Goal: Task Accomplishment & Management: Complete application form

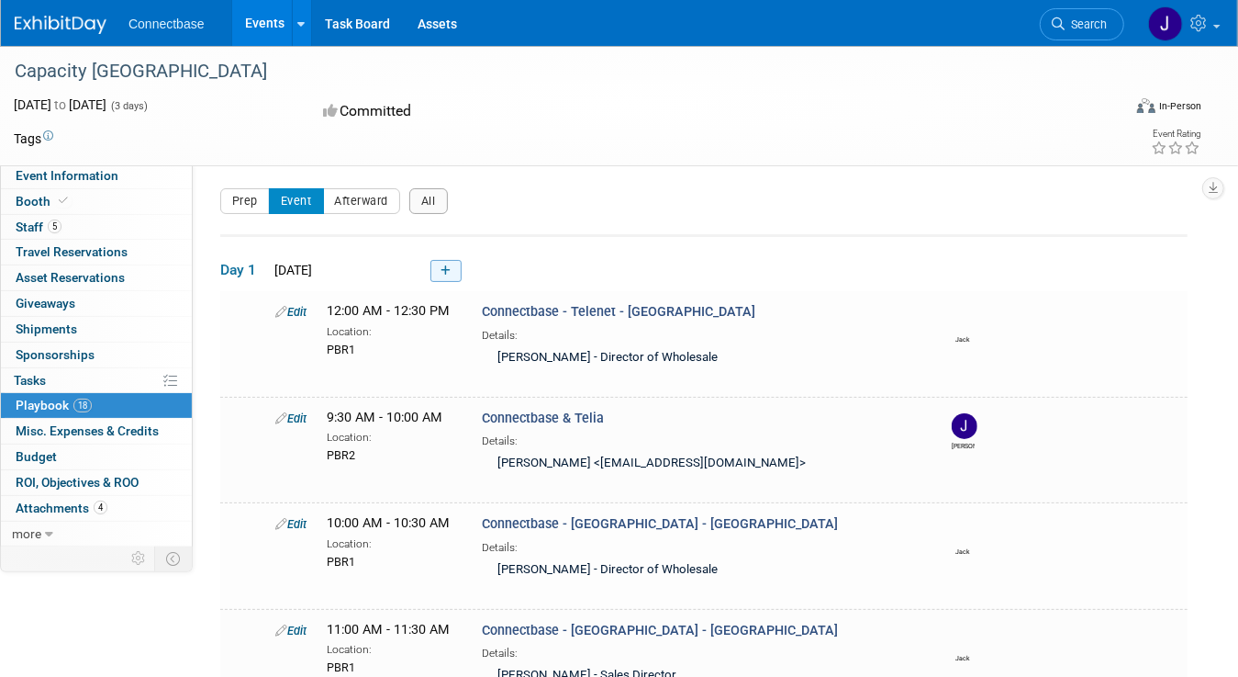
click at [443, 271] on icon at bounding box center [446, 270] width 10 height 11
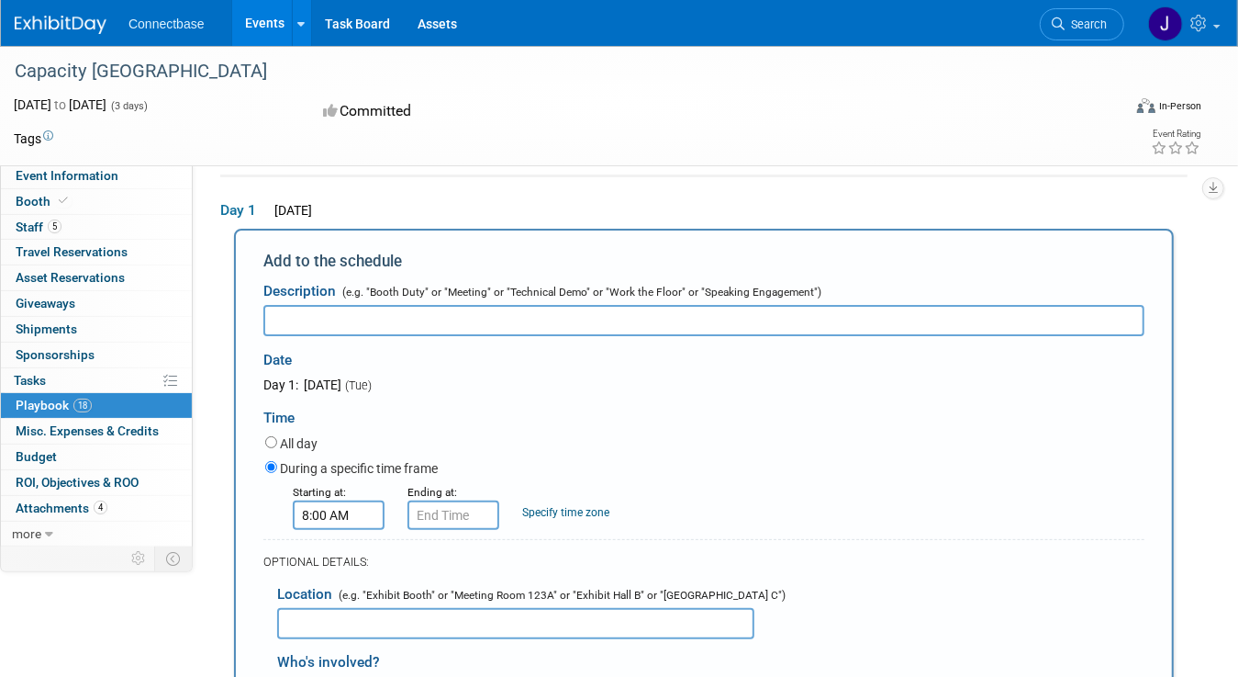
click at [340, 521] on input "8:00 AM" at bounding box center [339, 514] width 92 height 29
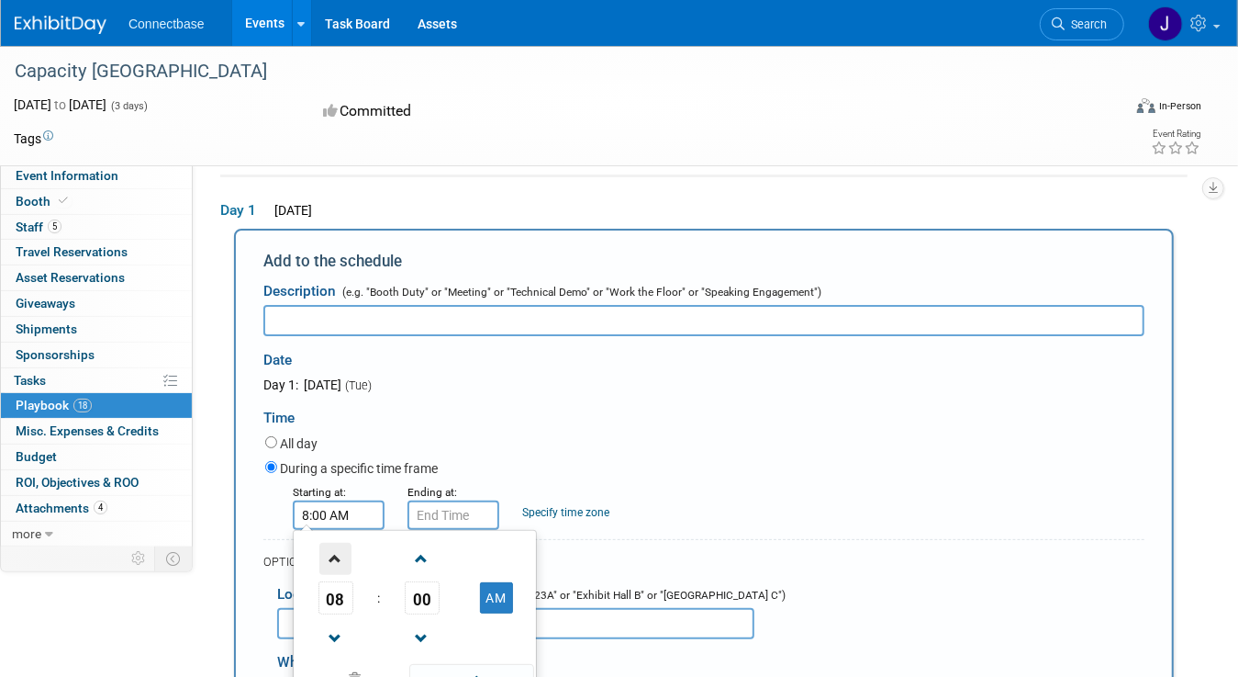
click at [331, 564] on span at bounding box center [335, 558] width 32 height 32
click at [331, 563] on span at bounding box center [335, 558] width 32 height 32
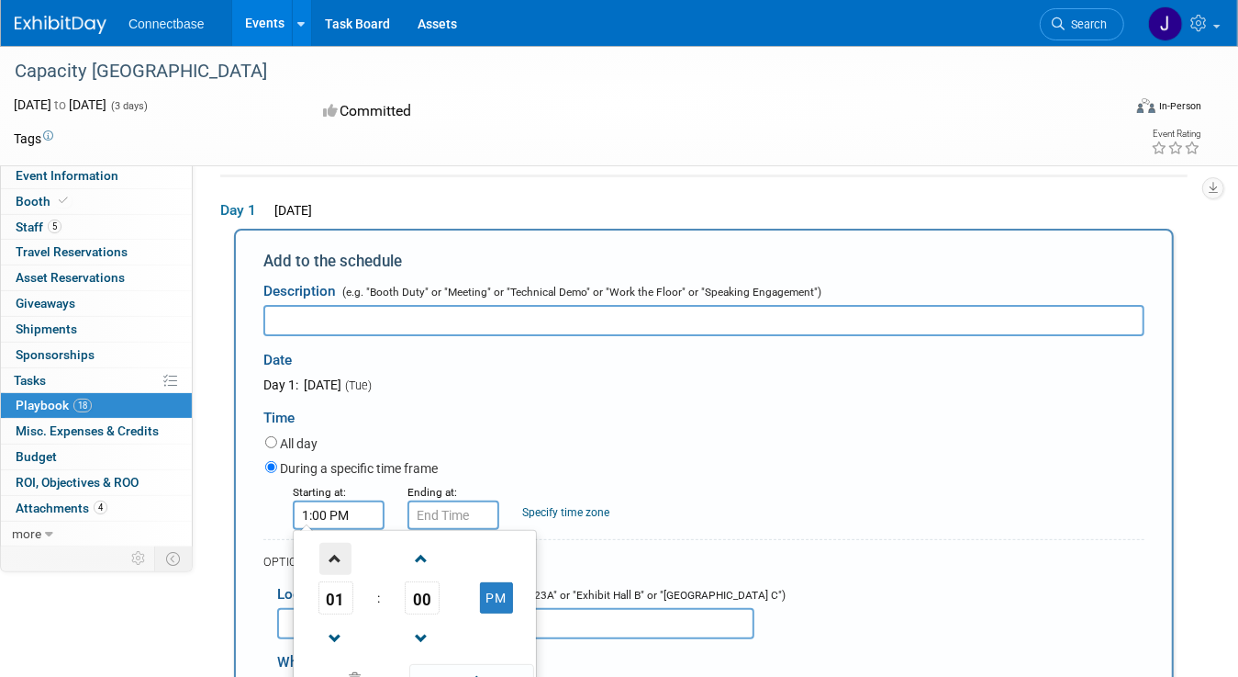
click at [331, 563] on span at bounding box center [335, 558] width 32 height 32
type input "2:00 PM"
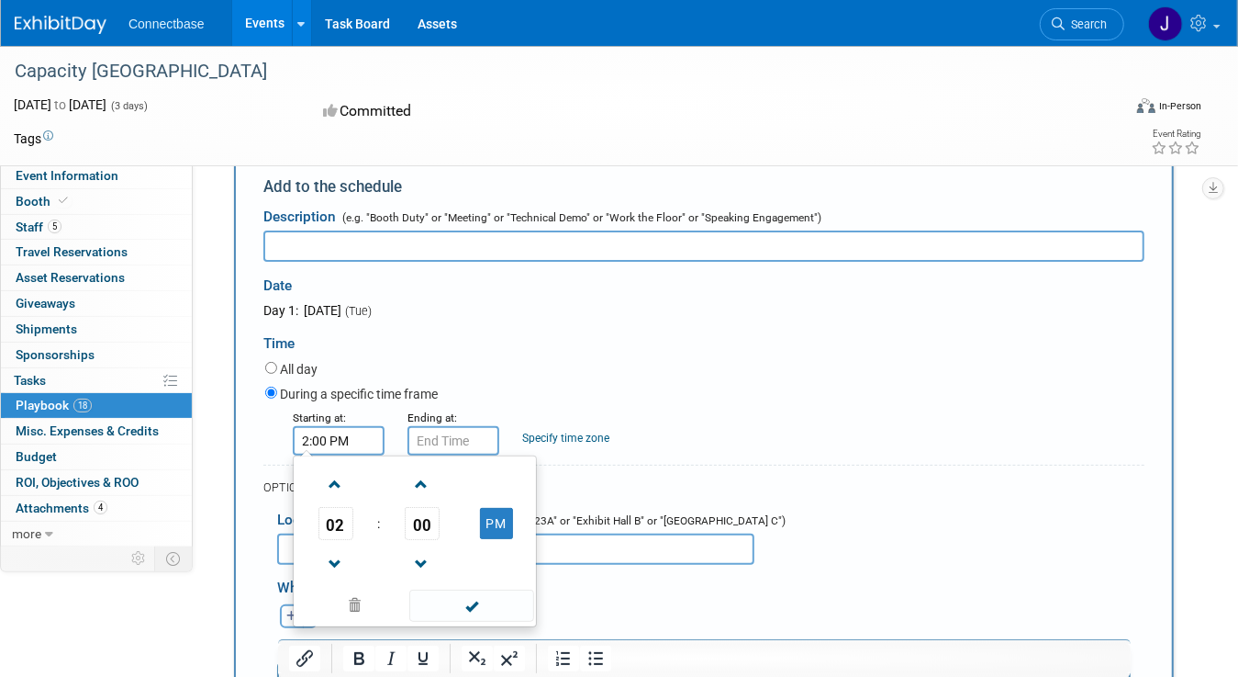
scroll to position [243, 0]
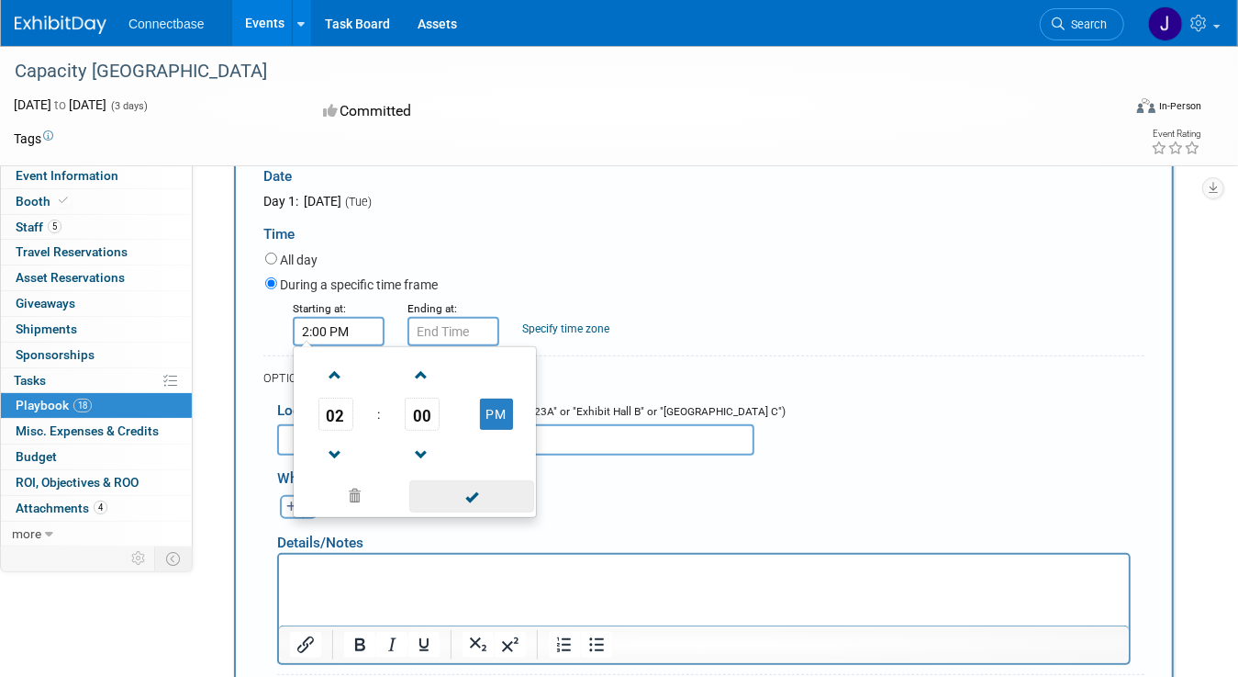
click at [475, 501] on span at bounding box center [471, 496] width 124 height 32
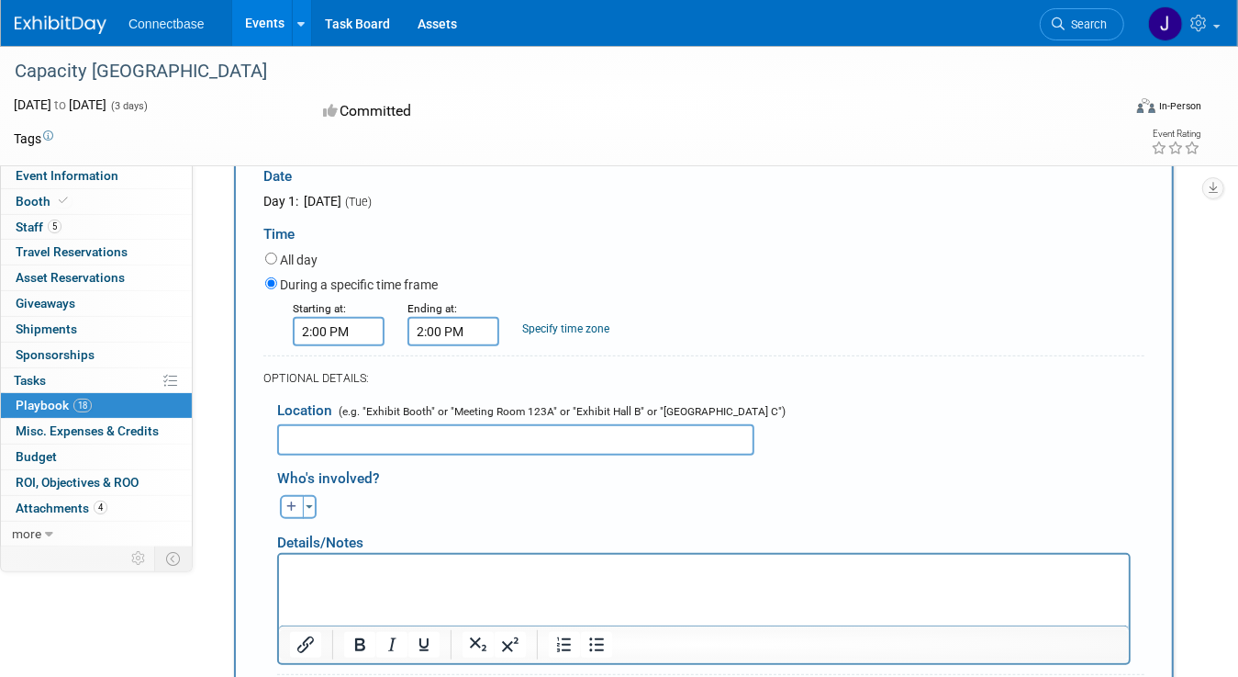
click at [419, 328] on input "2:00 PM" at bounding box center [454, 331] width 92 height 29
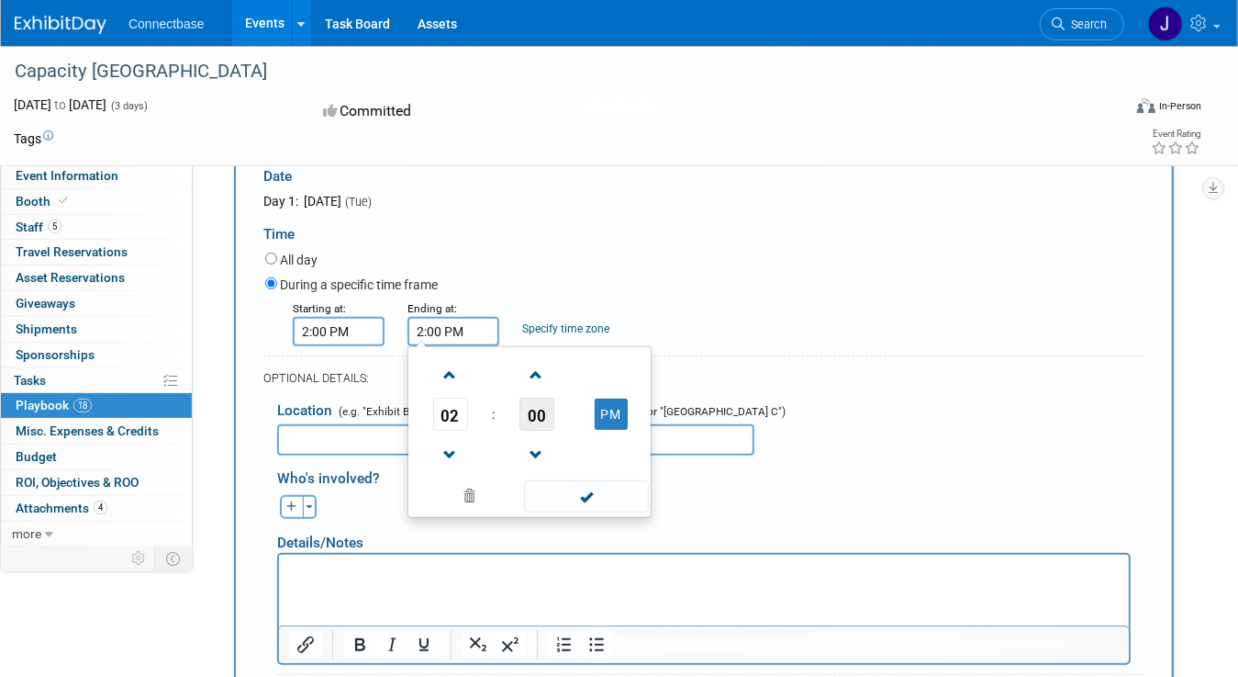
click at [542, 420] on span "00" at bounding box center [537, 413] width 35 height 33
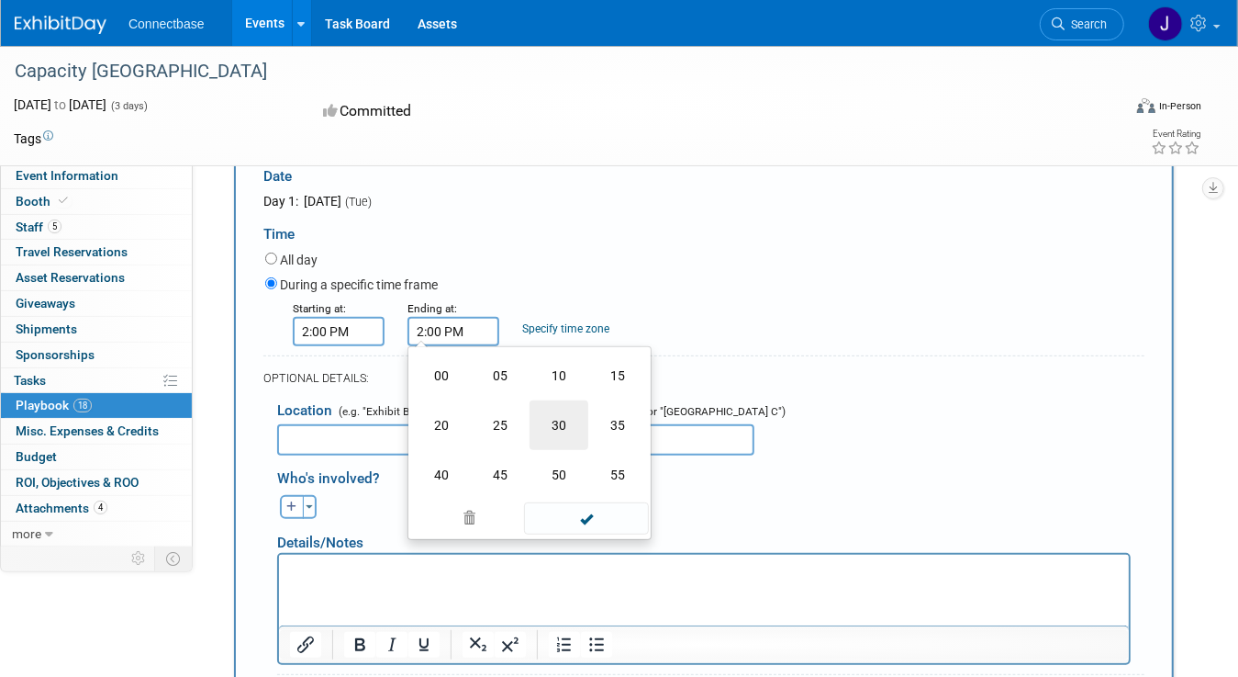
click at [550, 424] on td "30" at bounding box center [559, 425] width 59 height 50
type input "2:30 PM"
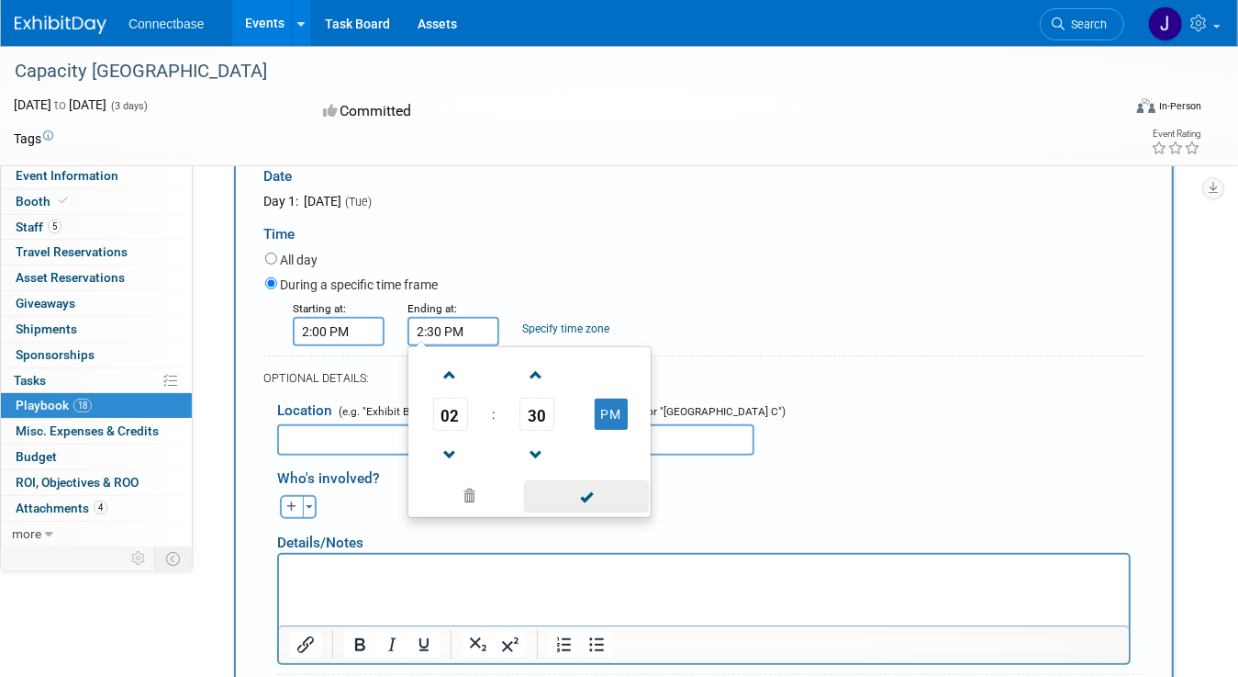
click at [590, 509] on span at bounding box center [586, 496] width 124 height 32
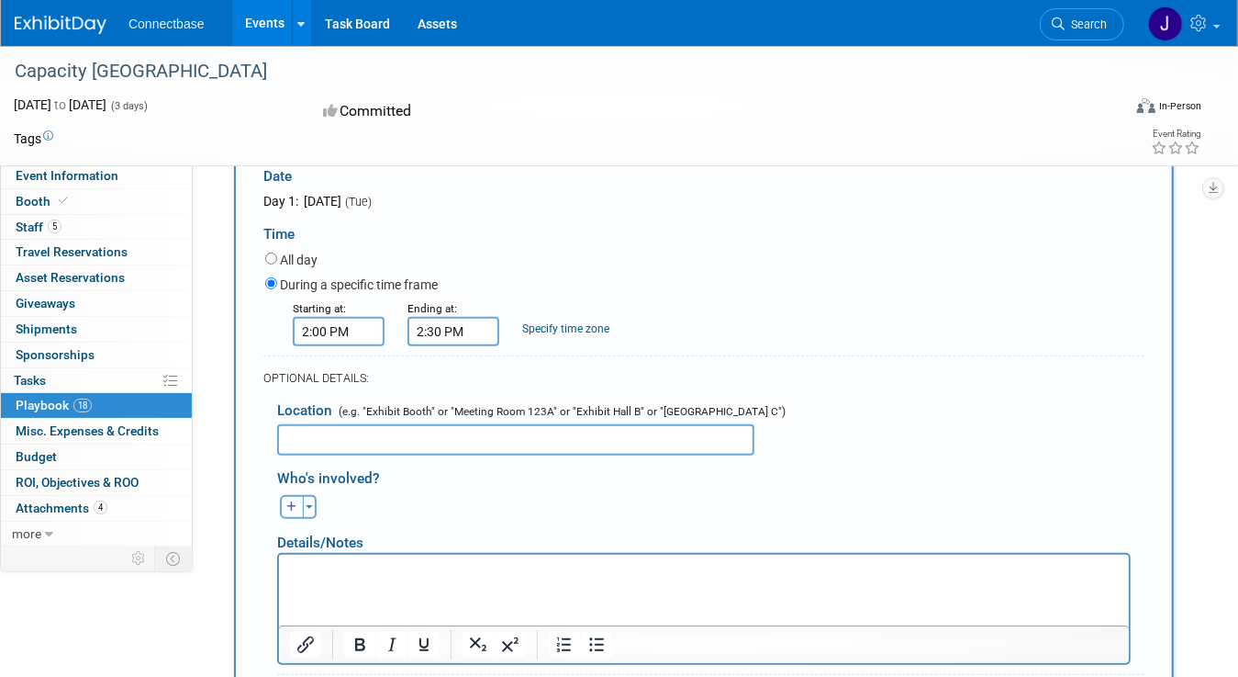
click at [294, 503] on button "button" at bounding box center [292, 507] width 24 height 24
select select
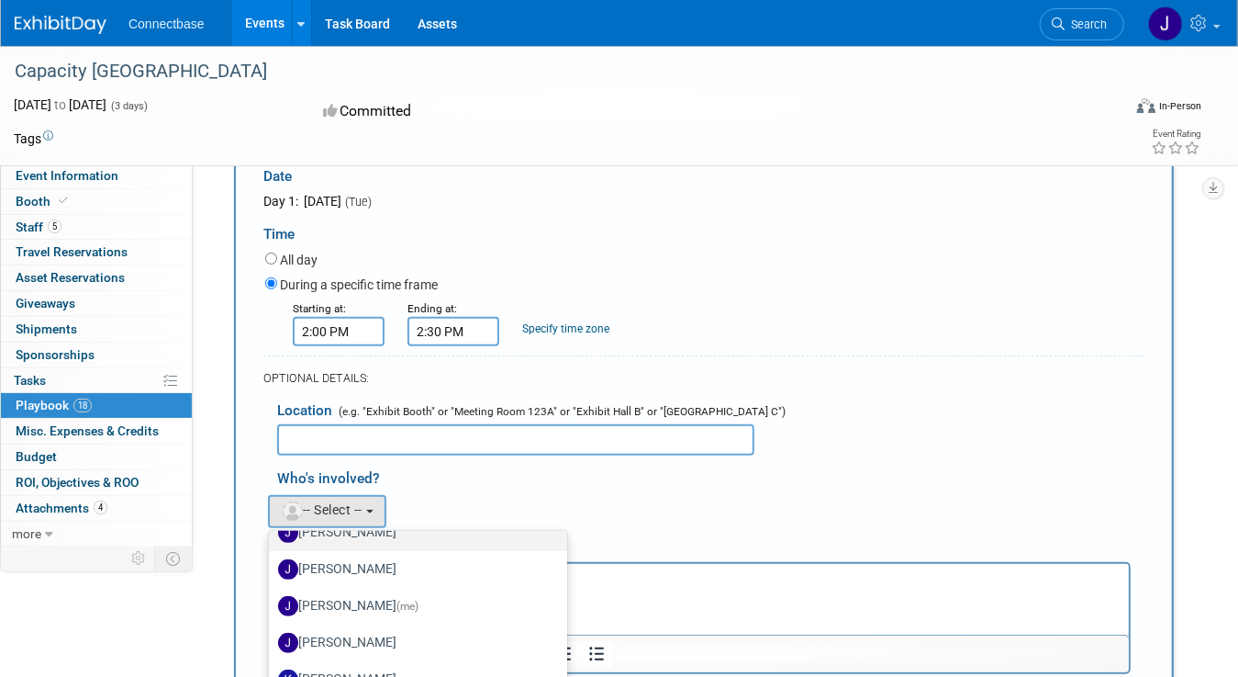
scroll to position [643, 0]
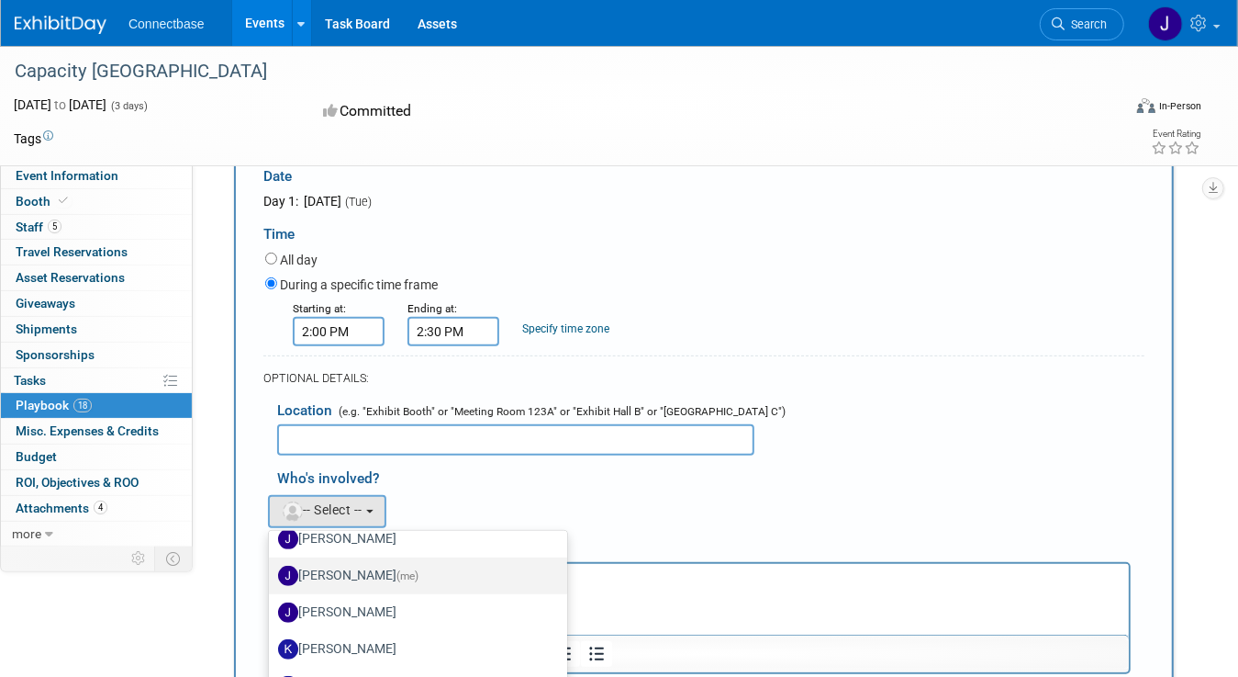
click at [321, 573] on label "[PERSON_NAME] (me)" at bounding box center [413, 575] width 271 height 29
click at [272, 573] on input "[PERSON_NAME] (me)" at bounding box center [266, 573] width 12 height 12
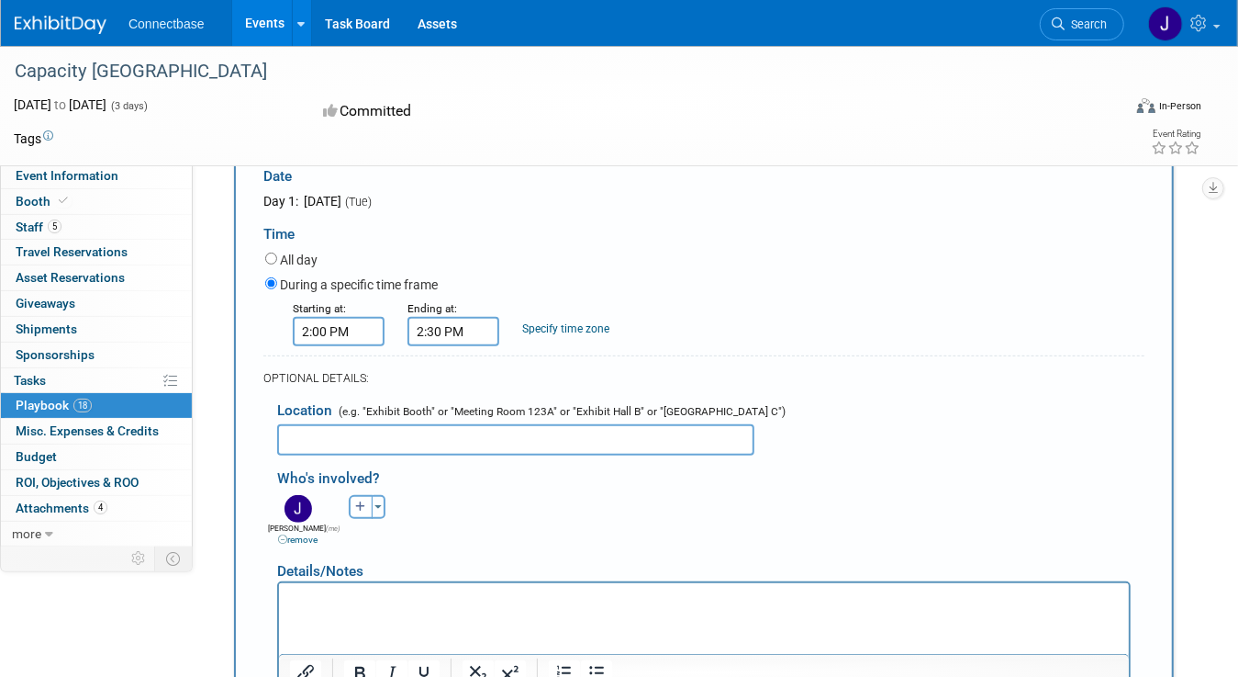
click at [393, 443] on input "text" at bounding box center [515, 439] width 477 height 31
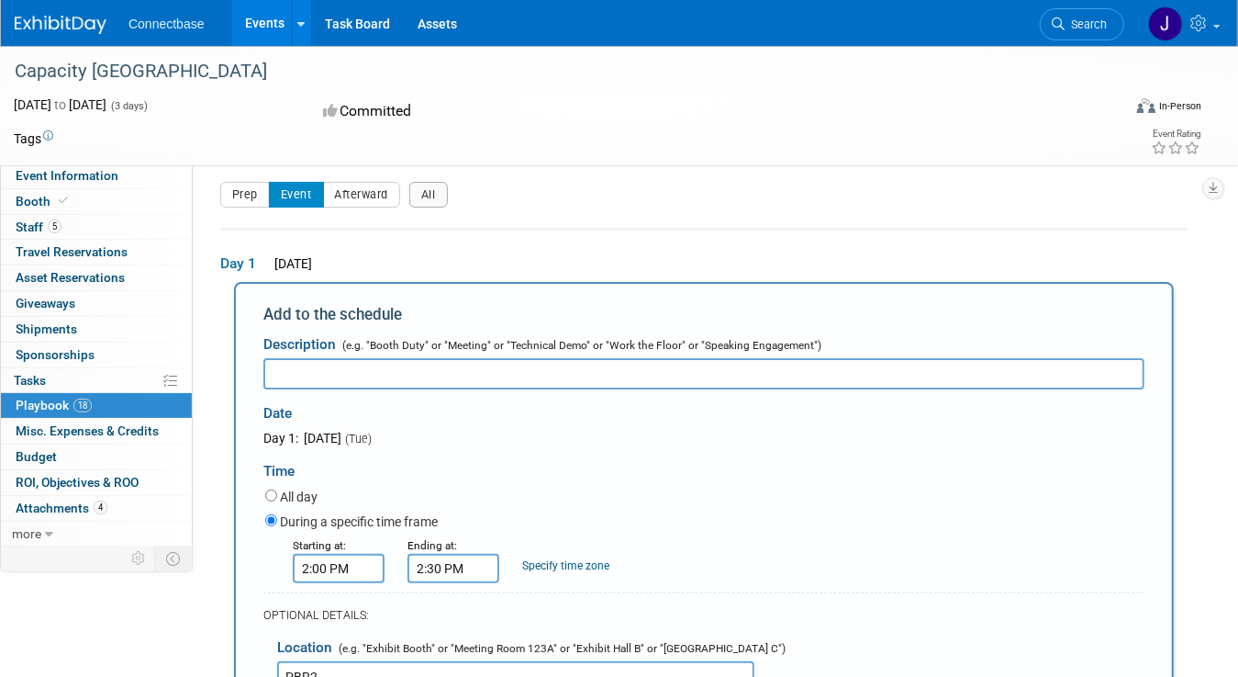
scroll to position [0, 0]
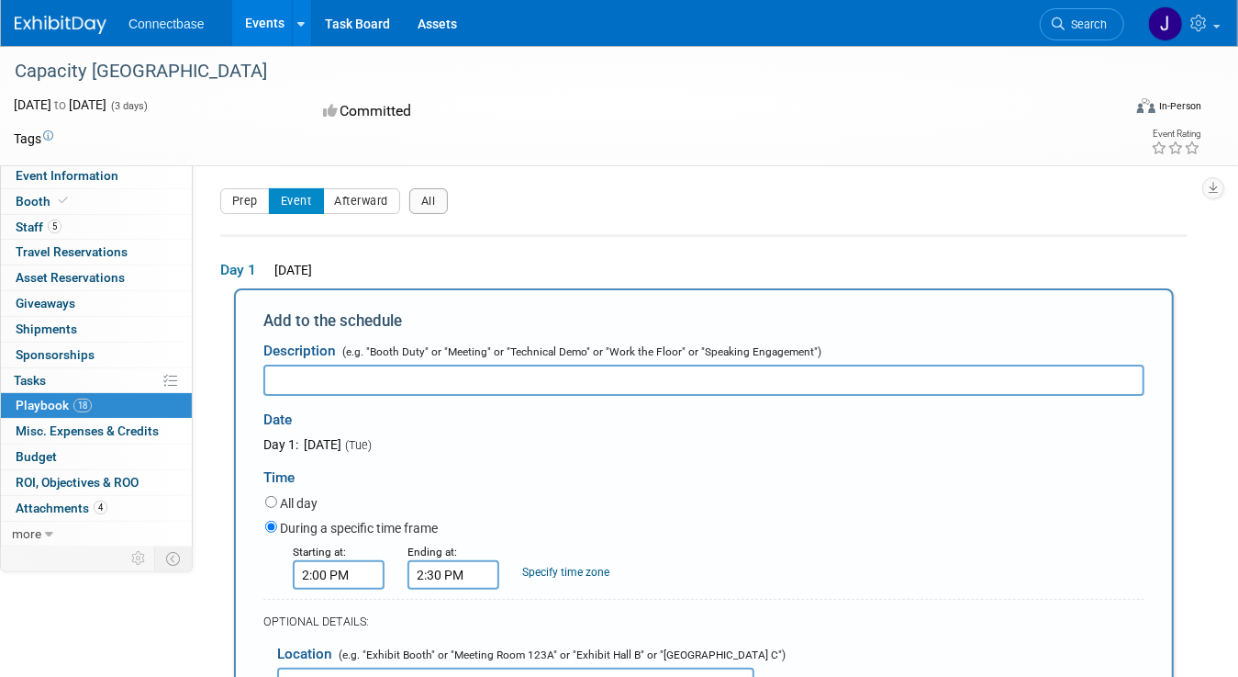
type input "PBR2"
click at [316, 368] on input "text" at bounding box center [703, 379] width 881 height 31
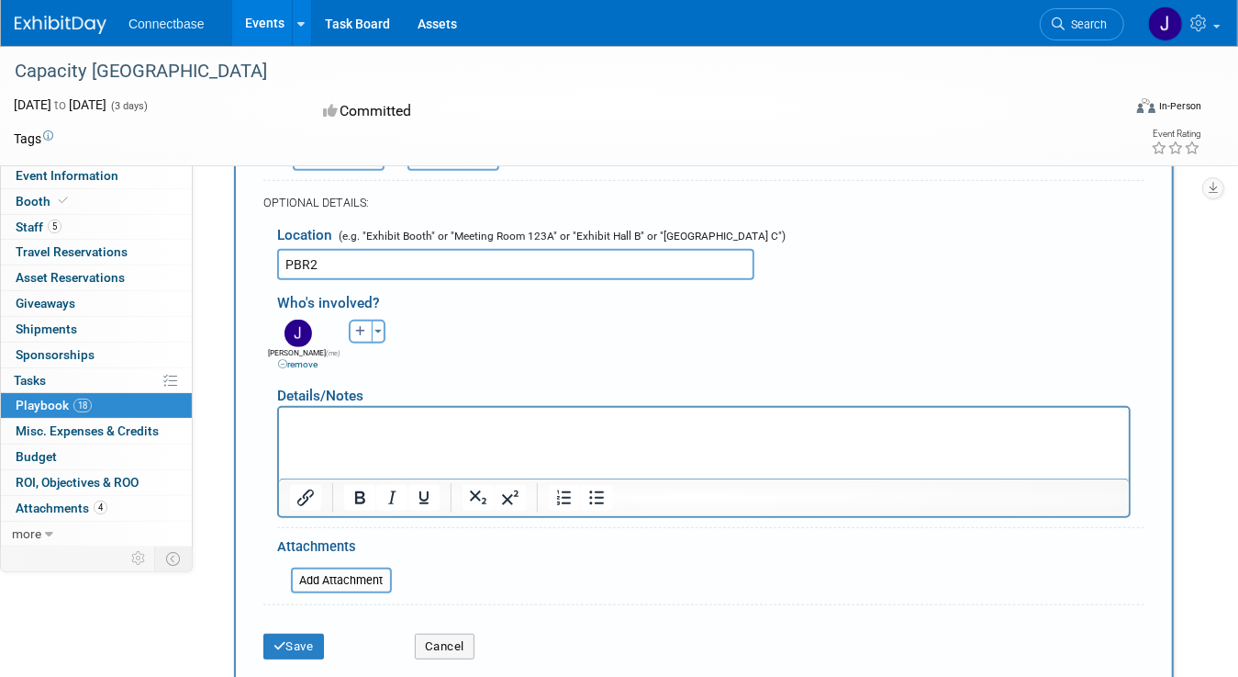
scroll to position [459, 0]
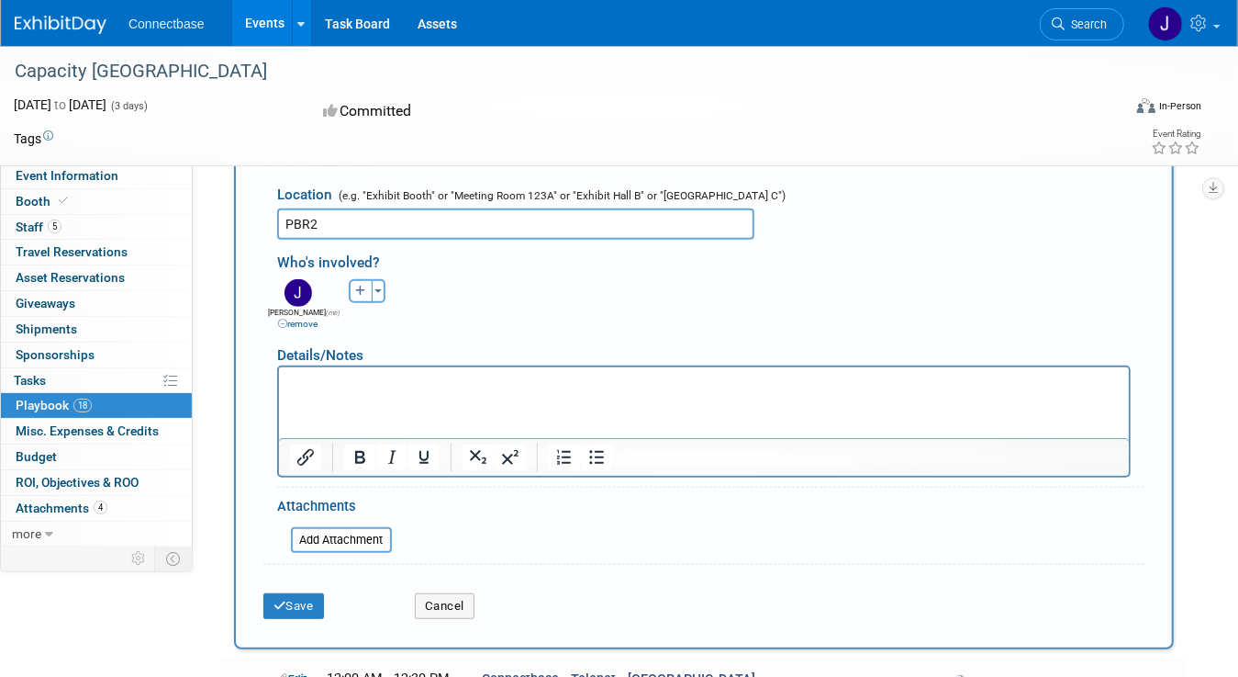
type input "Akton ([GEOGRAPHIC_DATA], [GEOGRAPHIC_DATA] etc)"
click at [343, 386] on p "Rich Text Area. Press ALT-0 for help." at bounding box center [703, 383] width 829 height 18
click at [283, 602] on icon "submit" at bounding box center [280, 605] width 13 height 12
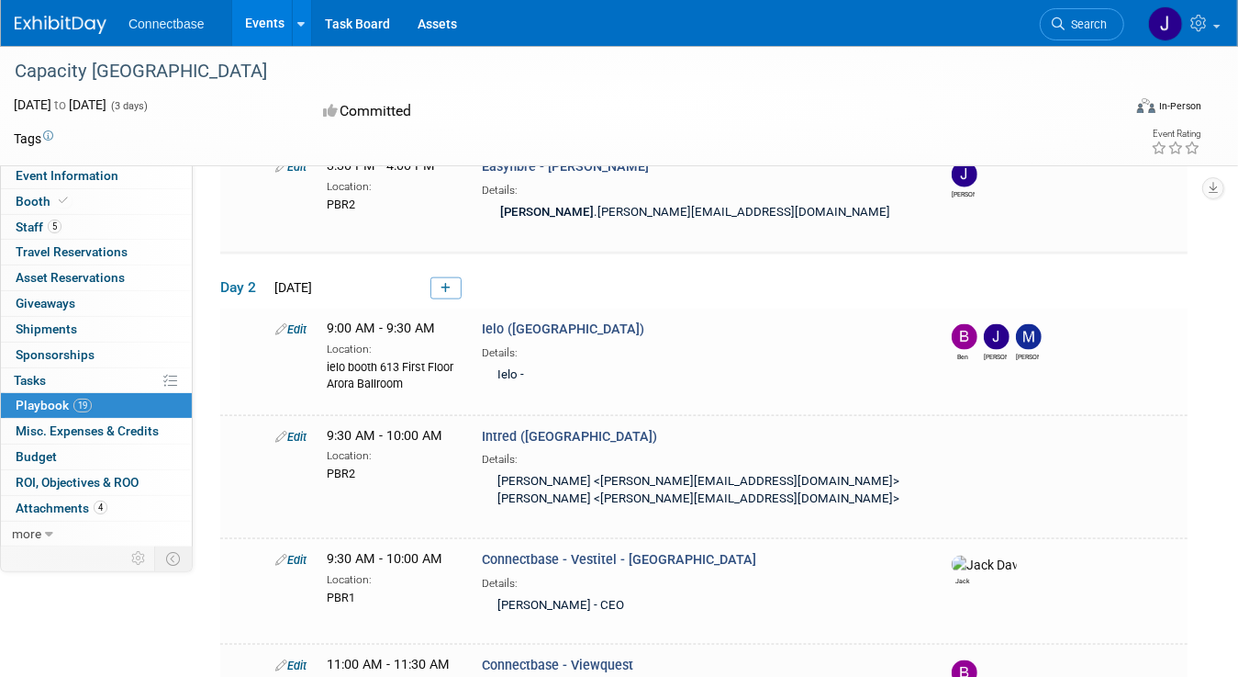
scroll to position [1415, 0]
click at [451, 277] on link at bounding box center [446, 288] width 31 height 22
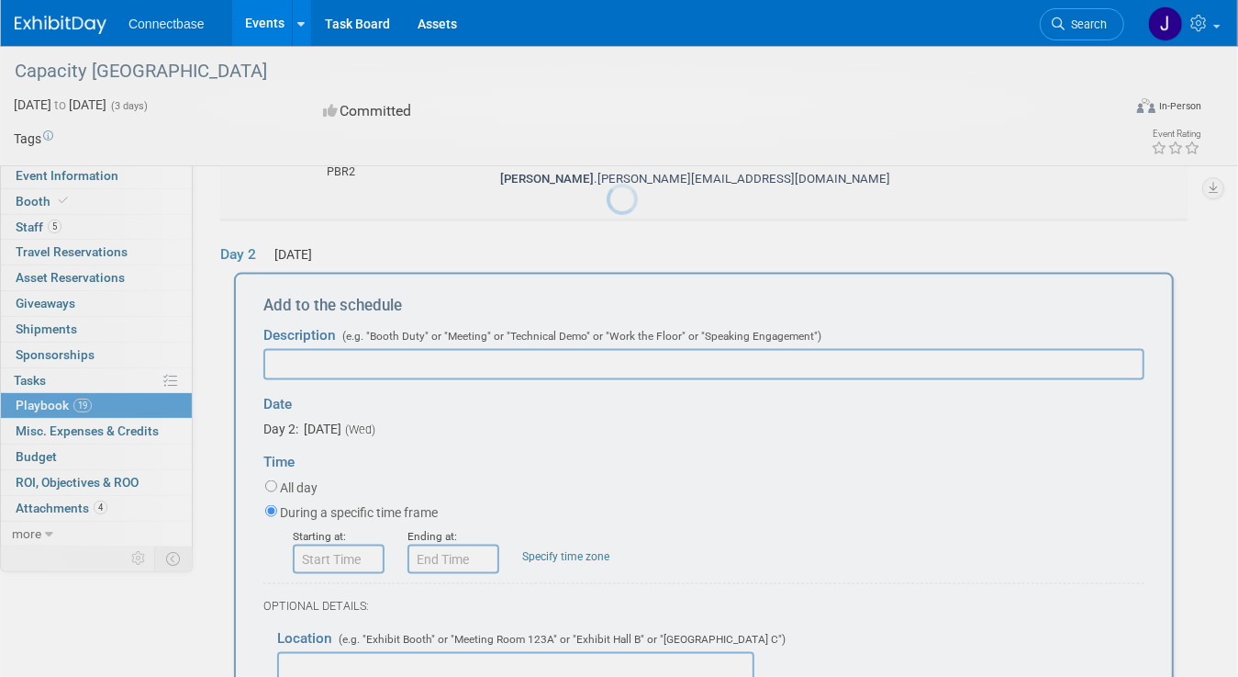
scroll to position [1481, 0]
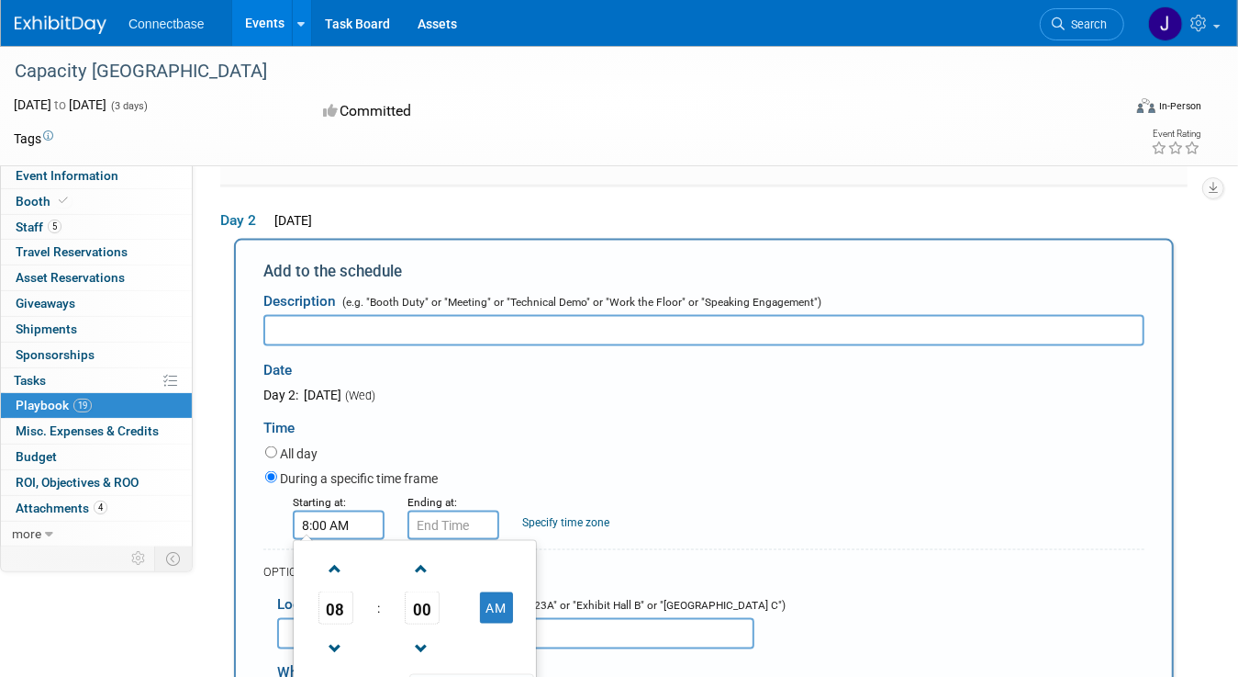
click at [348, 517] on input "8:00 AM" at bounding box center [339, 524] width 92 height 29
click at [338, 556] on span at bounding box center [335, 569] width 32 height 32
click at [338, 554] on span at bounding box center [335, 569] width 32 height 32
click at [340, 554] on span at bounding box center [335, 569] width 32 height 32
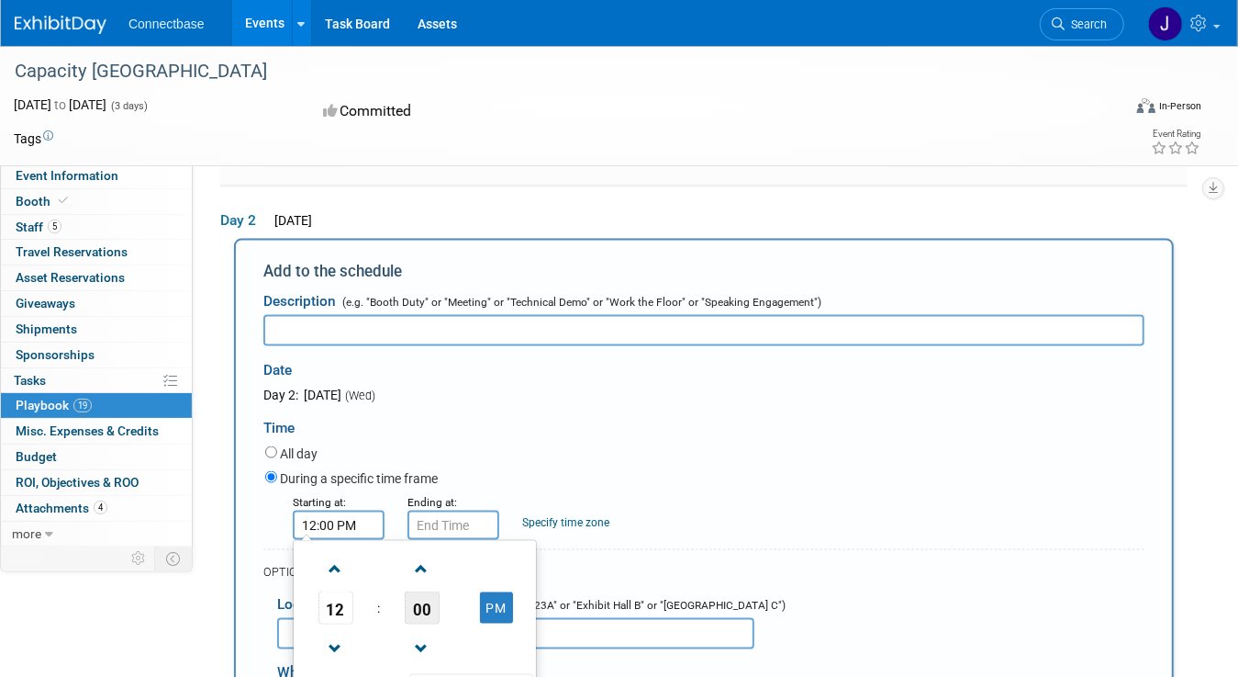
click at [420, 591] on span "00" at bounding box center [422, 607] width 35 height 33
click at [442, 599] on td "30" at bounding box center [444, 619] width 59 height 50
type input "12:30 PM"
click at [427, 512] on input "12:30 PM" at bounding box center [454, 524] width 92 height 29
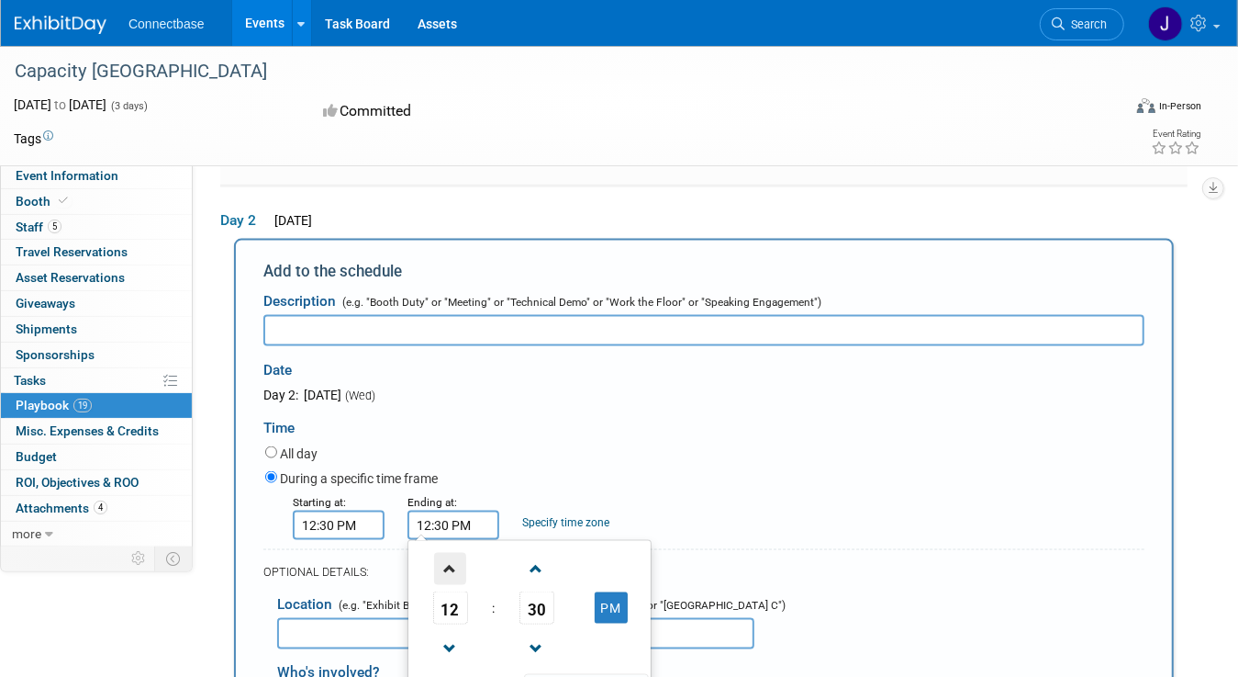
click at [449, 553] on span at bounding box center [450, 569] width 32 height 32
click at [527, 601] on span "30" at bounding box center [537, 607] width 35 height 33
click at [442, 555] on td "00" at bounding box center [441, 569] width 59 height 50
type input "1:00 PM"
click at [710, 467] on div "During a specific time frame" at bounding box center [704, 479] width 879 height 25
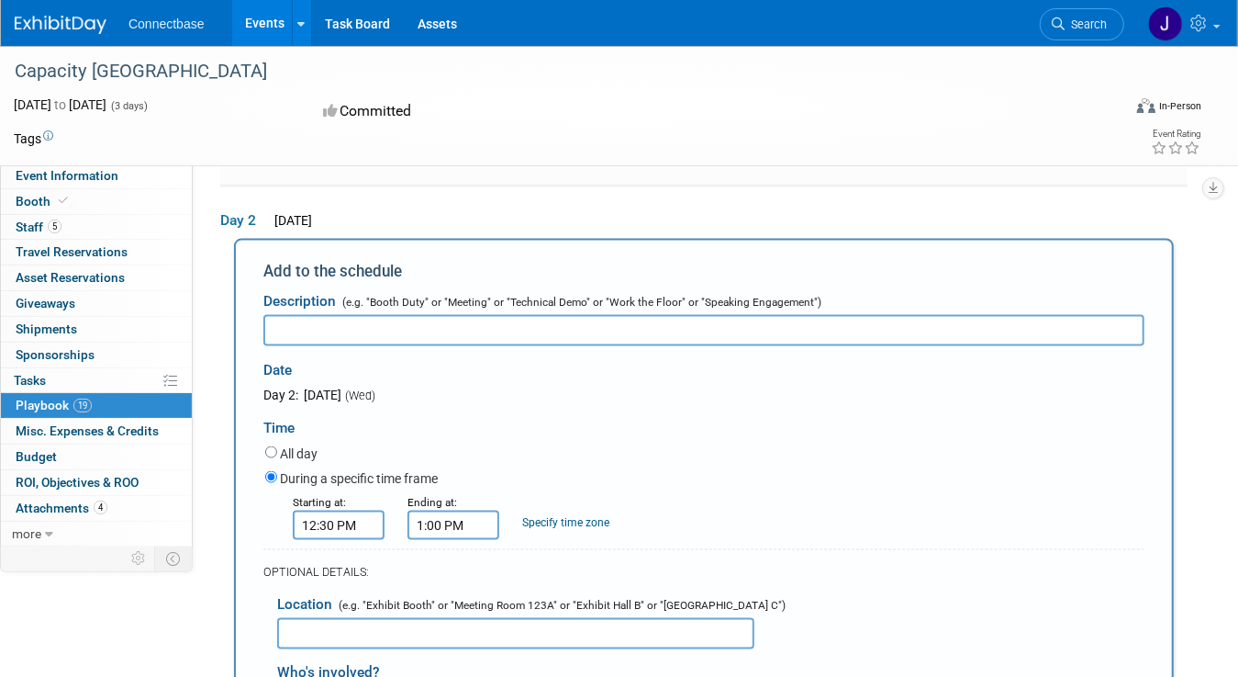
click at [420, 623] on input "text" at bounding box center [515, 633] width 477 height 31
type input "PBR2"
click at [347, 315] on input "text" at bounding box center [703, 330] width 881 height 31
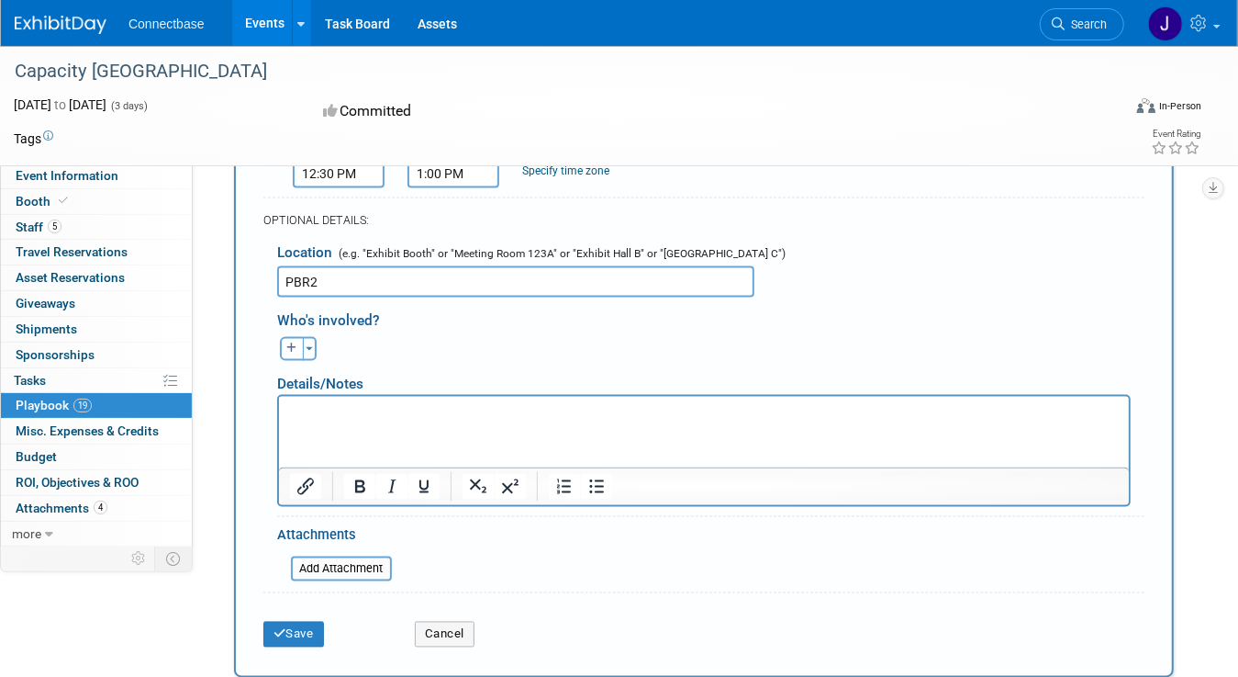
scroll to position [1848, 0]
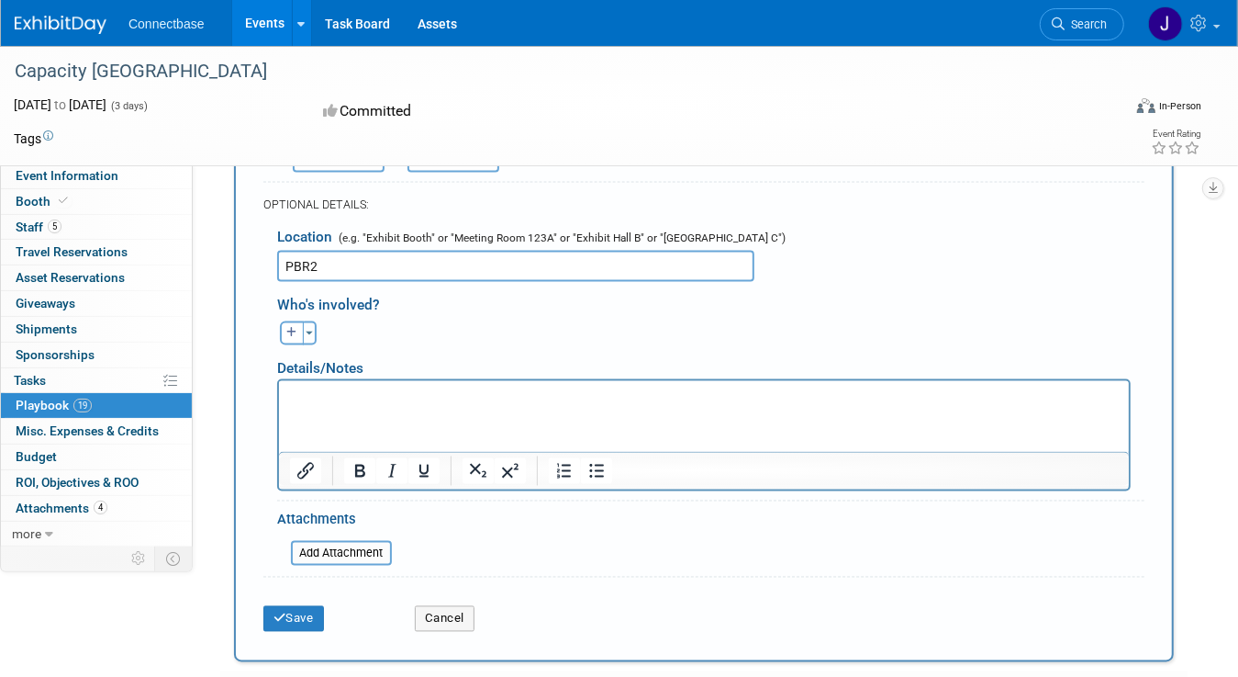
type input "NOS [GEOGRAPHIC_DATA]"
click at [322, 396] on p "Rich Text Area. Press ALT-0 for help." at bounding box center [703, 396] width 829 height 18
click at [322, 396] on p "[PERSON_NAME]" at bounding box center [703, 396] width 829 height 18
click at [306, 331] on span "button" at bounding box center [309, 333] width 7 height 4
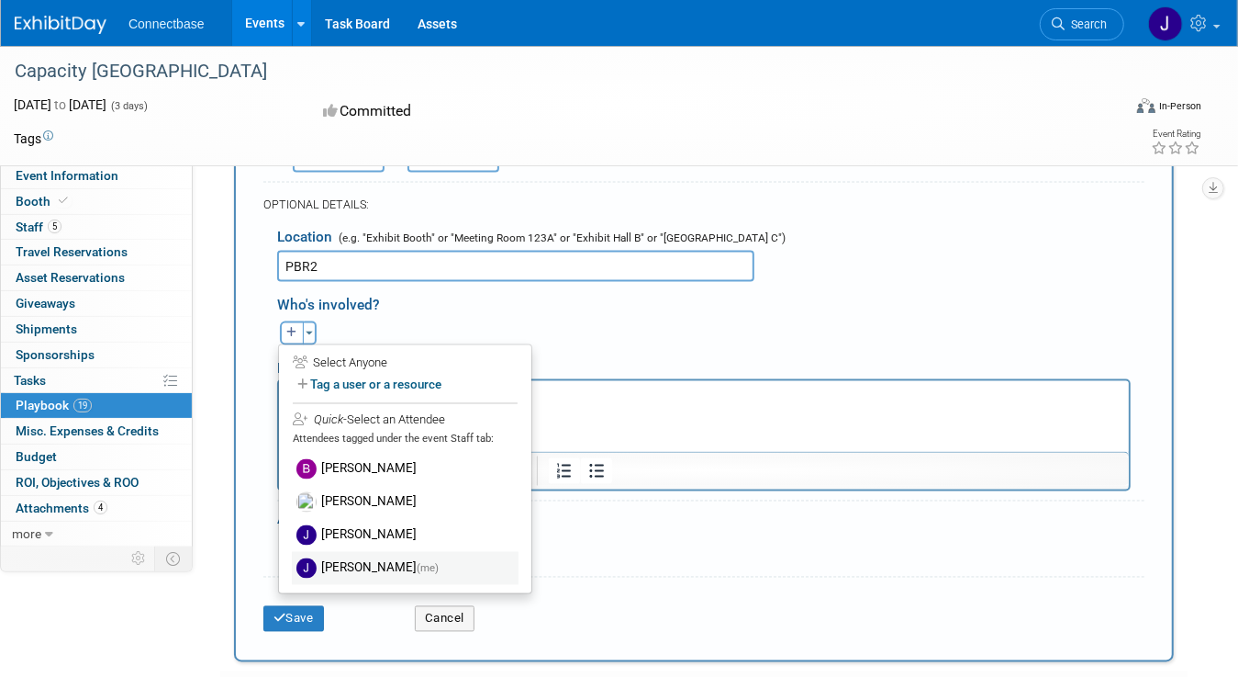
click at [349, 552] on label "[PERSON_NAME] (me)" at bounding box center [405, 568] width 227 height 33
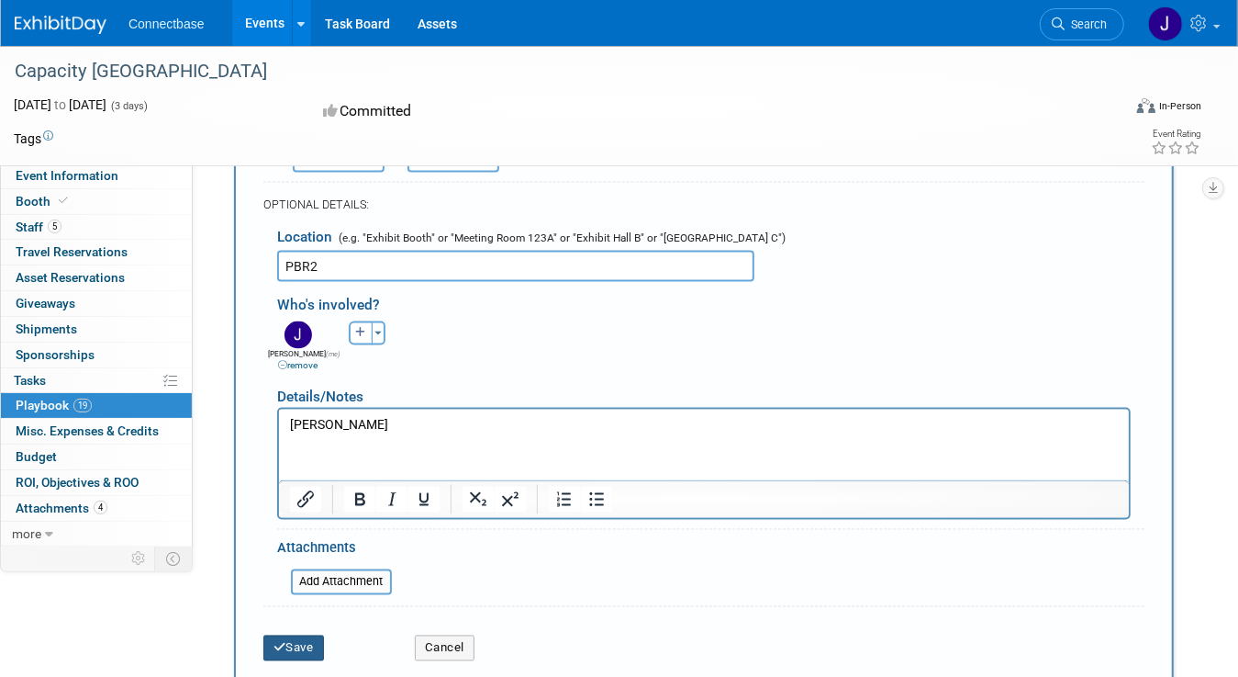
click at [301, 635] on button "Save" at bounding box center [293, 648] width 61 height 26
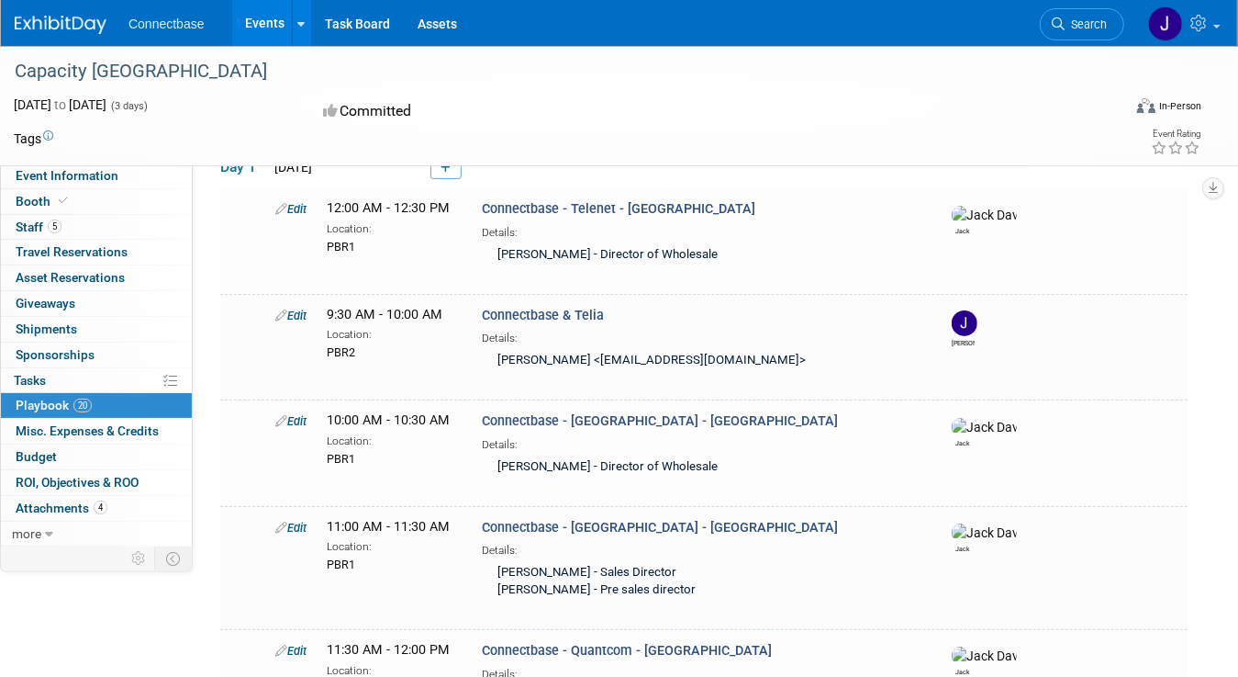
scroll to position [102, 0]
